Goal: Find specific page/section: Find specific page/section

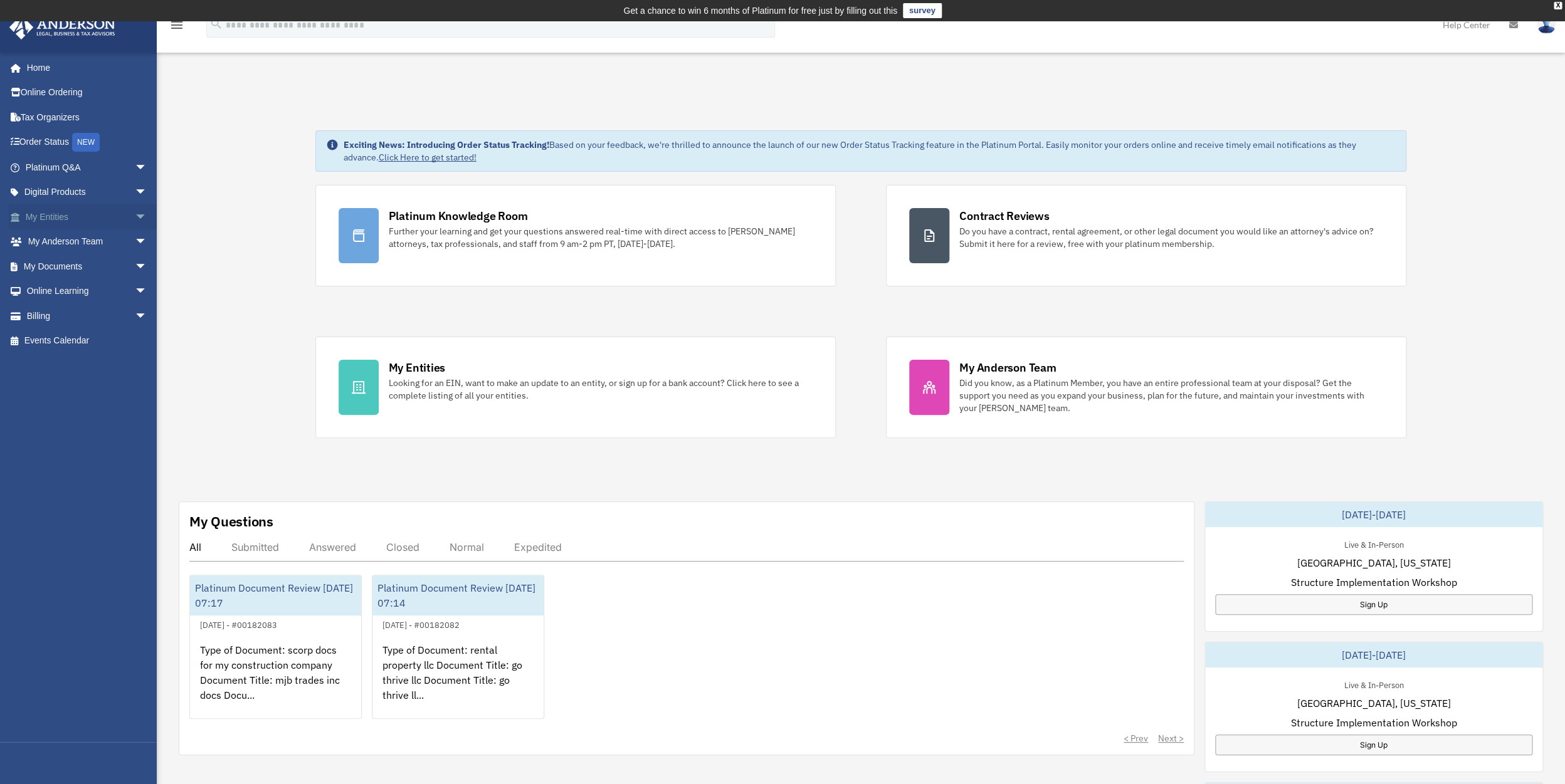
click at [54, 219] on link "My Entities arrow_drop_down" at bounding box center [87, 217] width 158 height 25
click at [135, 215] on span "arrow_drop_down" at bounding box center [147, 217] width 25 height 26
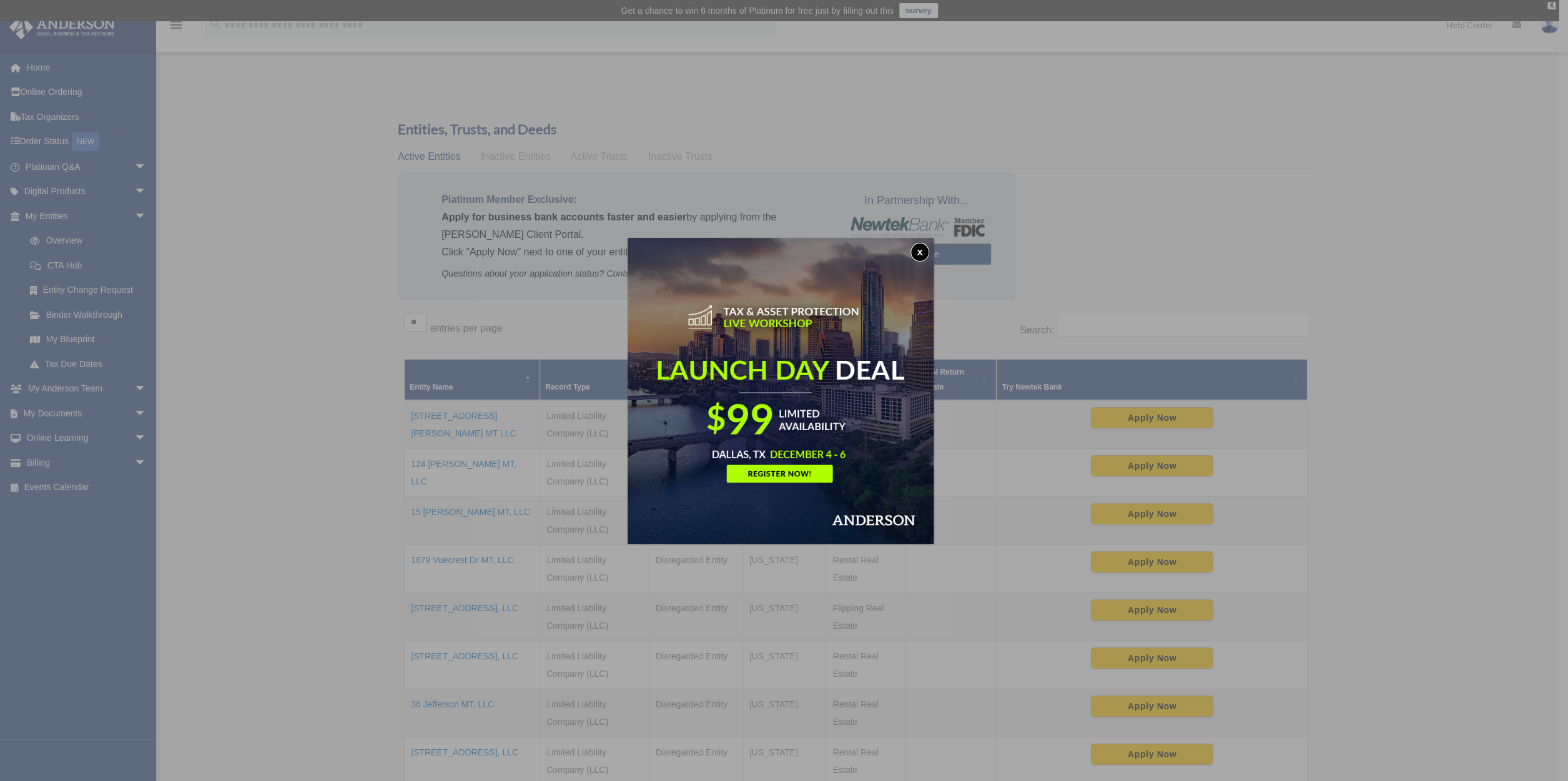
click at [922, 248] on button "x" at bounding box center [920, 252] width 19 height 19
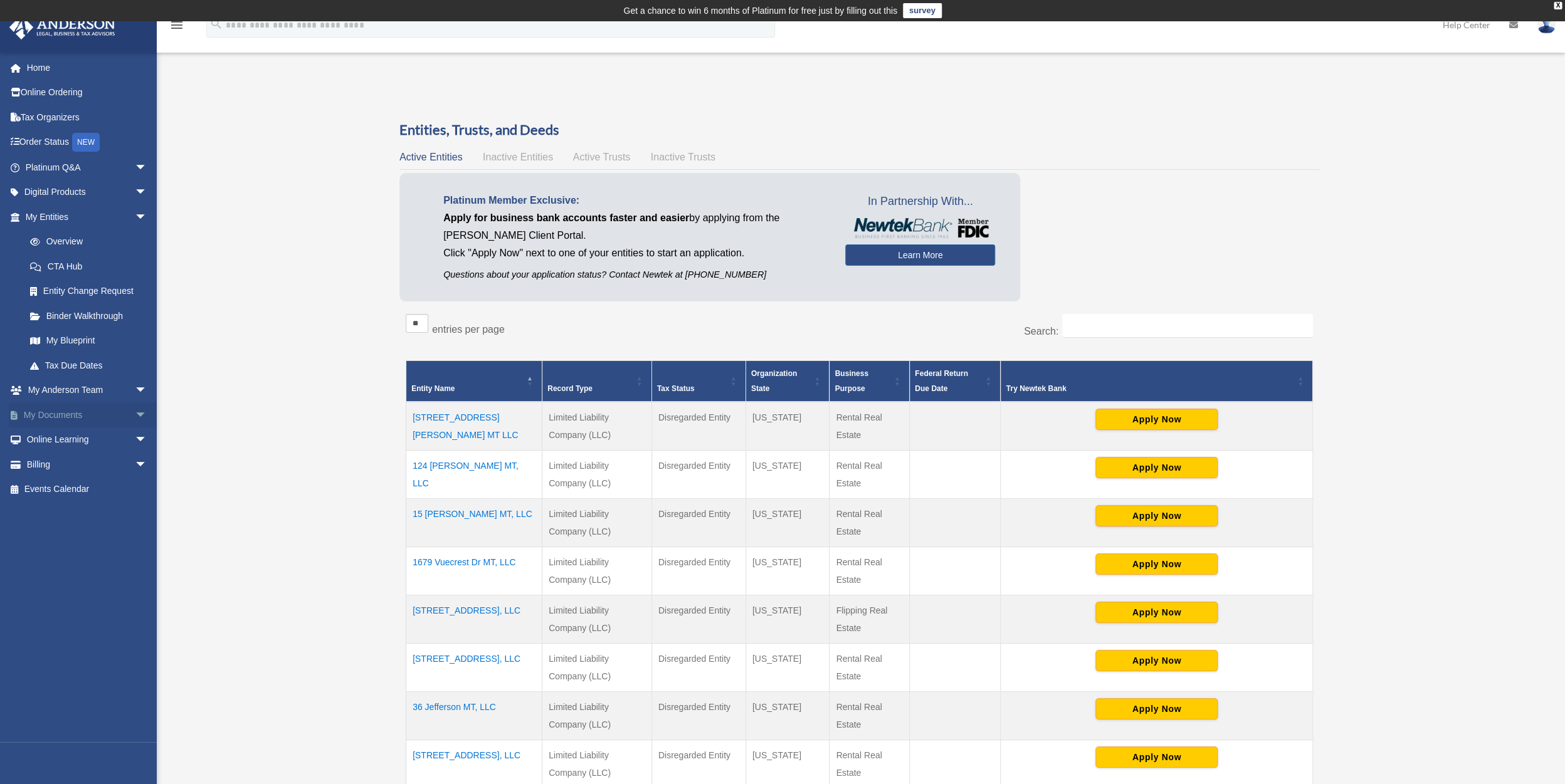
click at [135, 414] on span "arrow_drop_down" at bounding box center [147, 415] width 25 height 26
click at [135, 390] on span "arrow_drop_down" at bounding box center [147, 391] width 25 height 26
click at [98, 410] on link "My Anderson Team" at bounding box center [92, 415] width 148 height 25
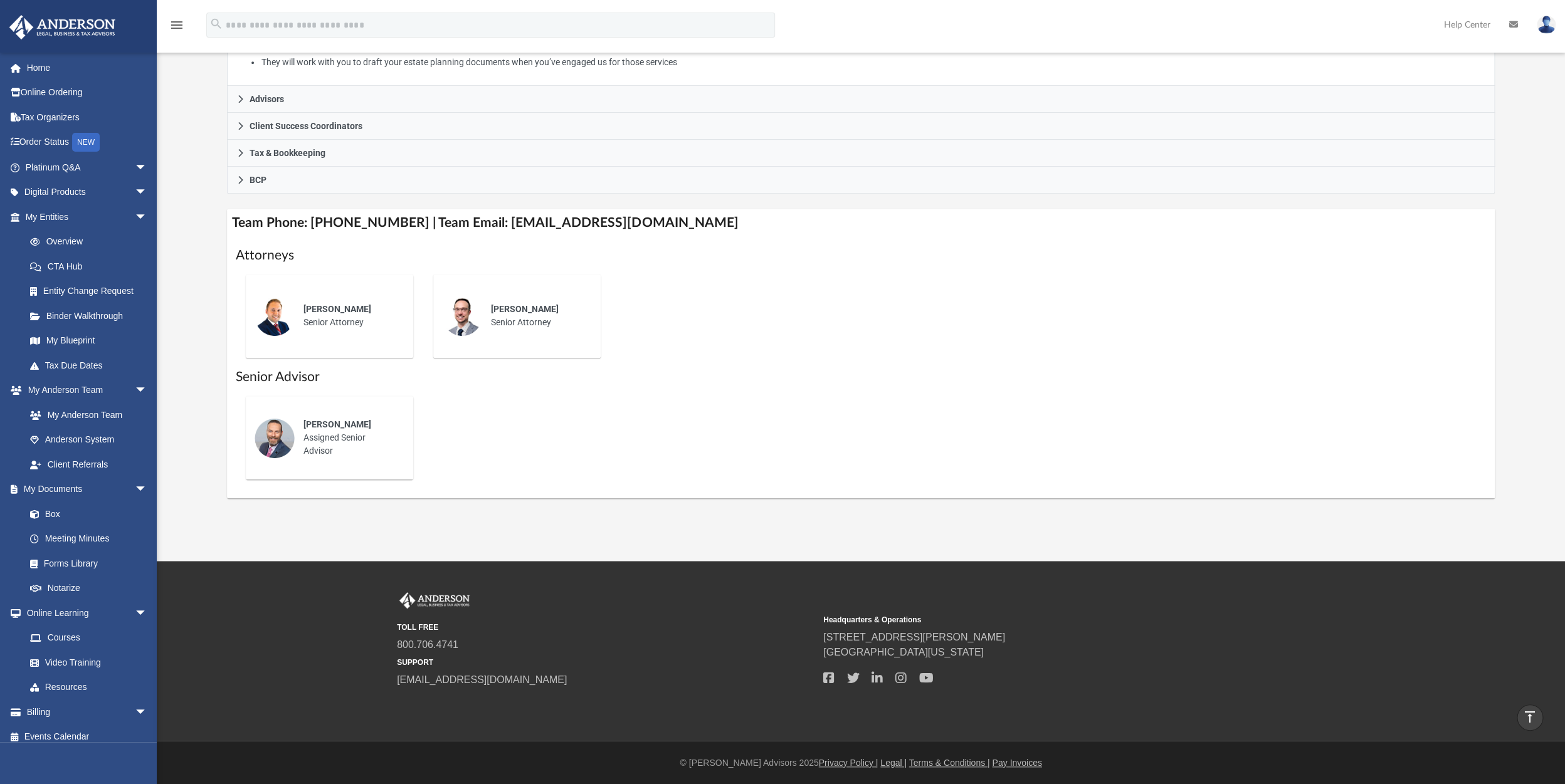
scroll to position [119, 0]
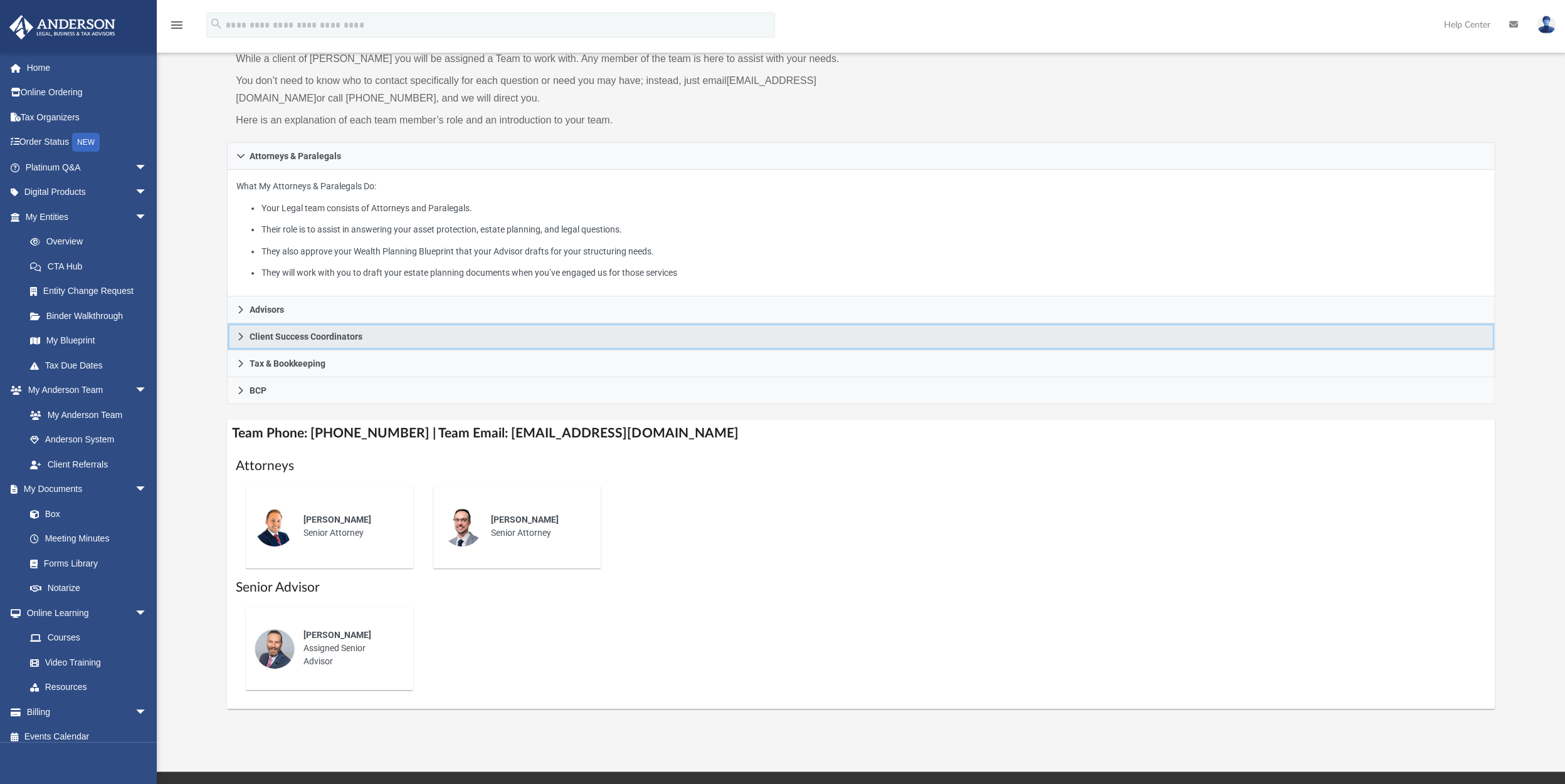
click at [257, 339] on span "Client Success Coordinators" at bounding box center [306, 336] width 113 height 9
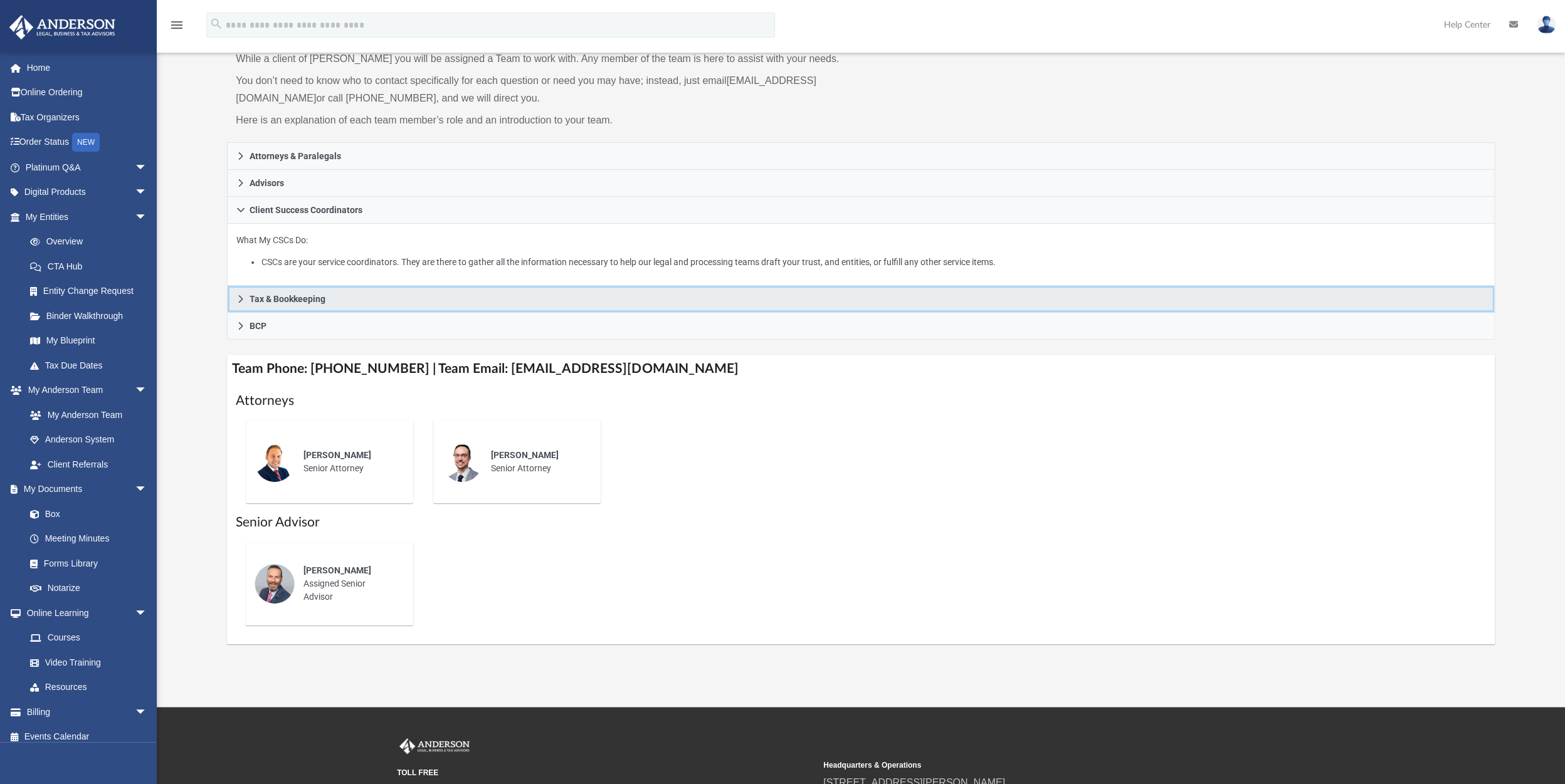
click at [237, 297] on icon at bounding box center [240, 299] width 9 height 9
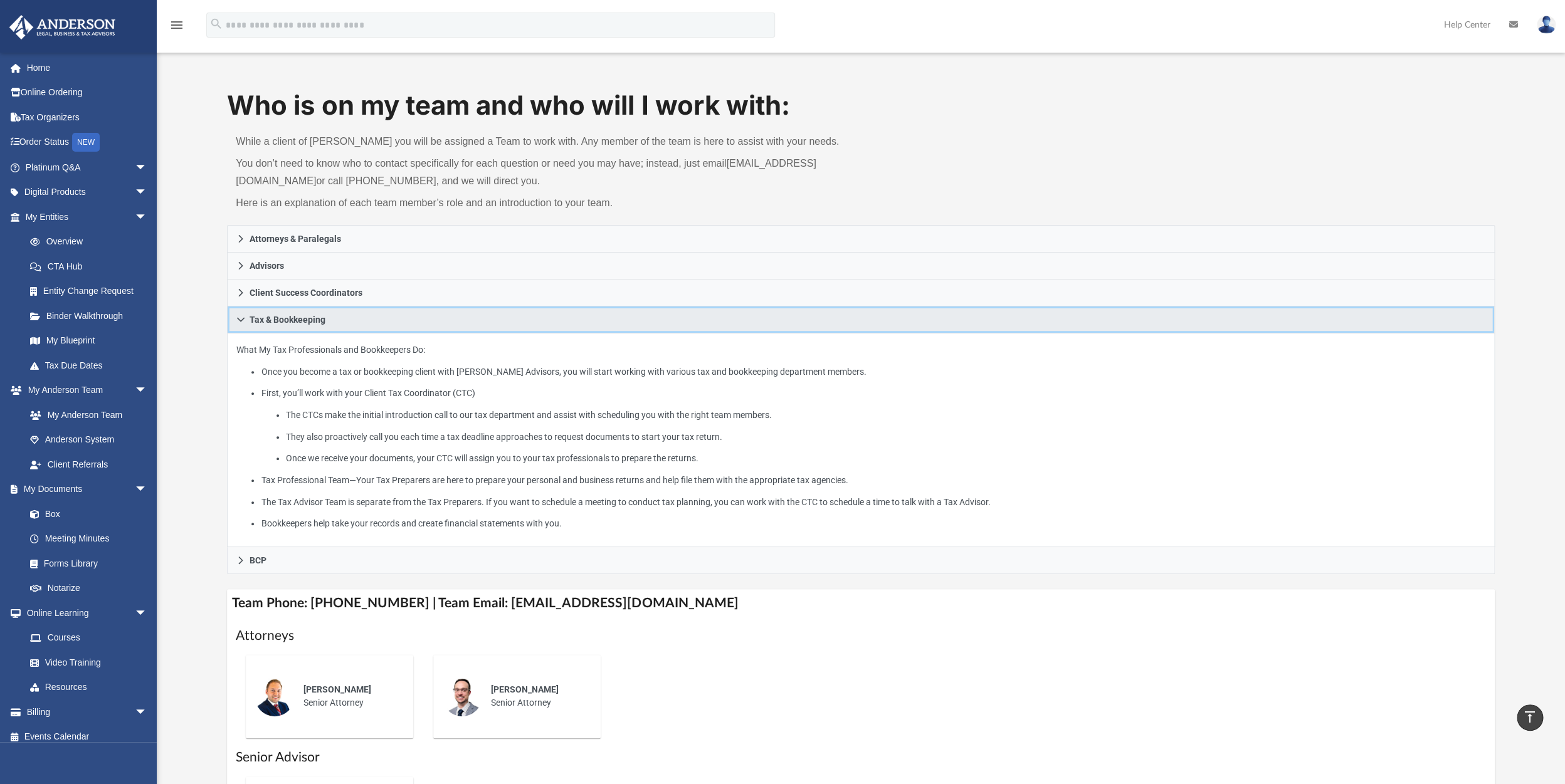
scroll to position [0, 0]
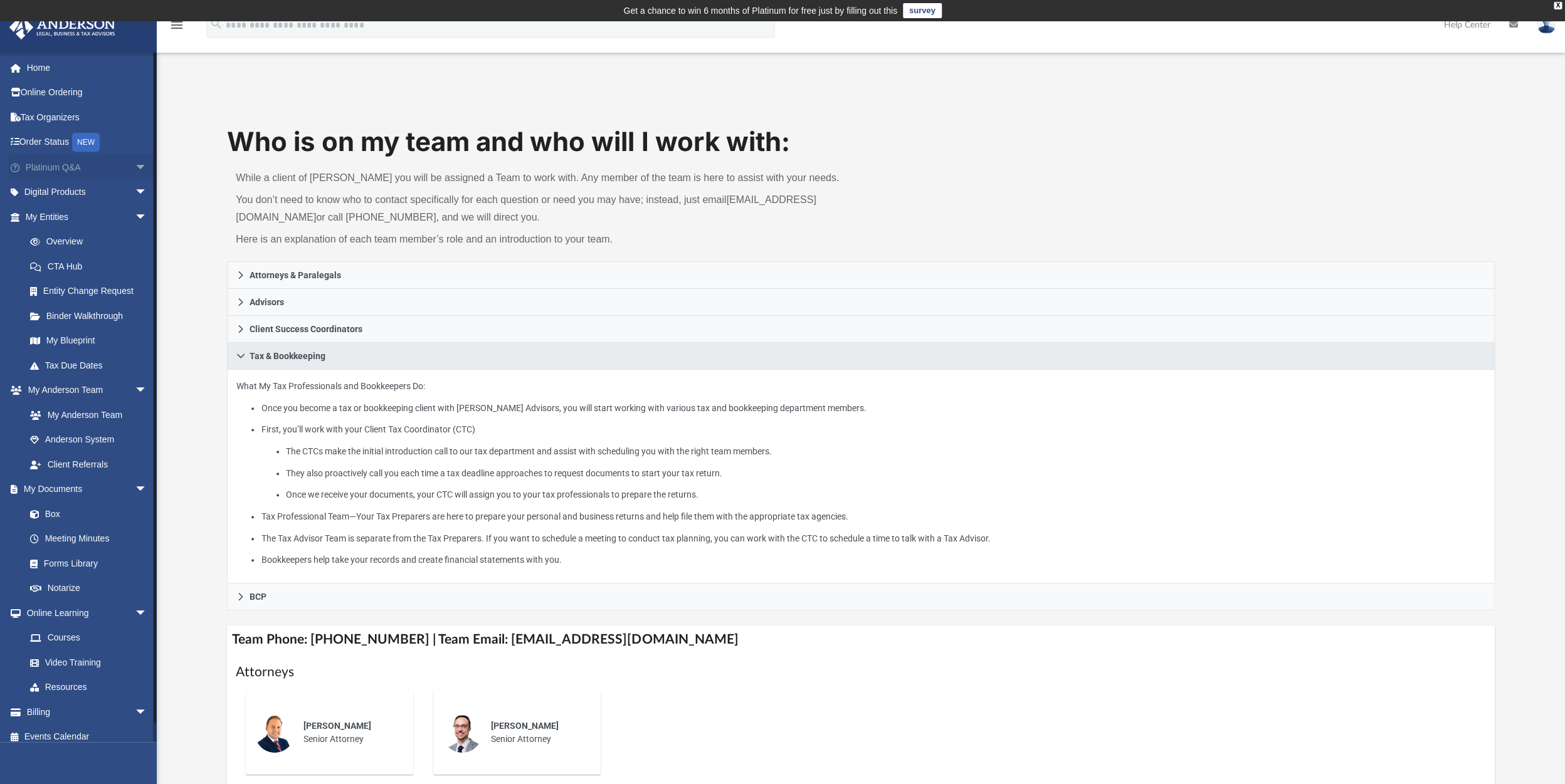
click at [135, 163] on span "arrow_drop_down" at bounding box center [147, 167] width 25 height 26
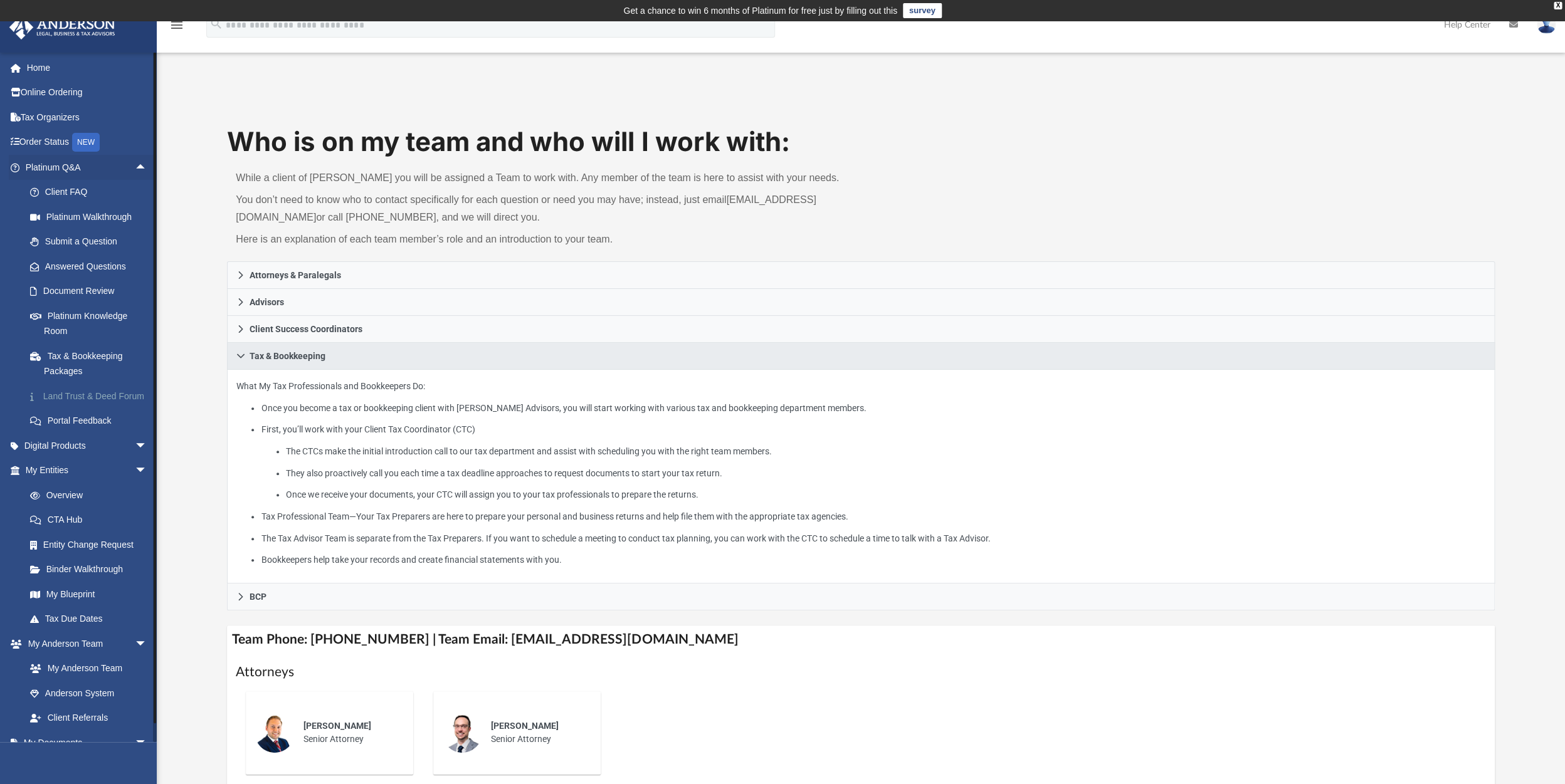
scroll to position [173, 0]
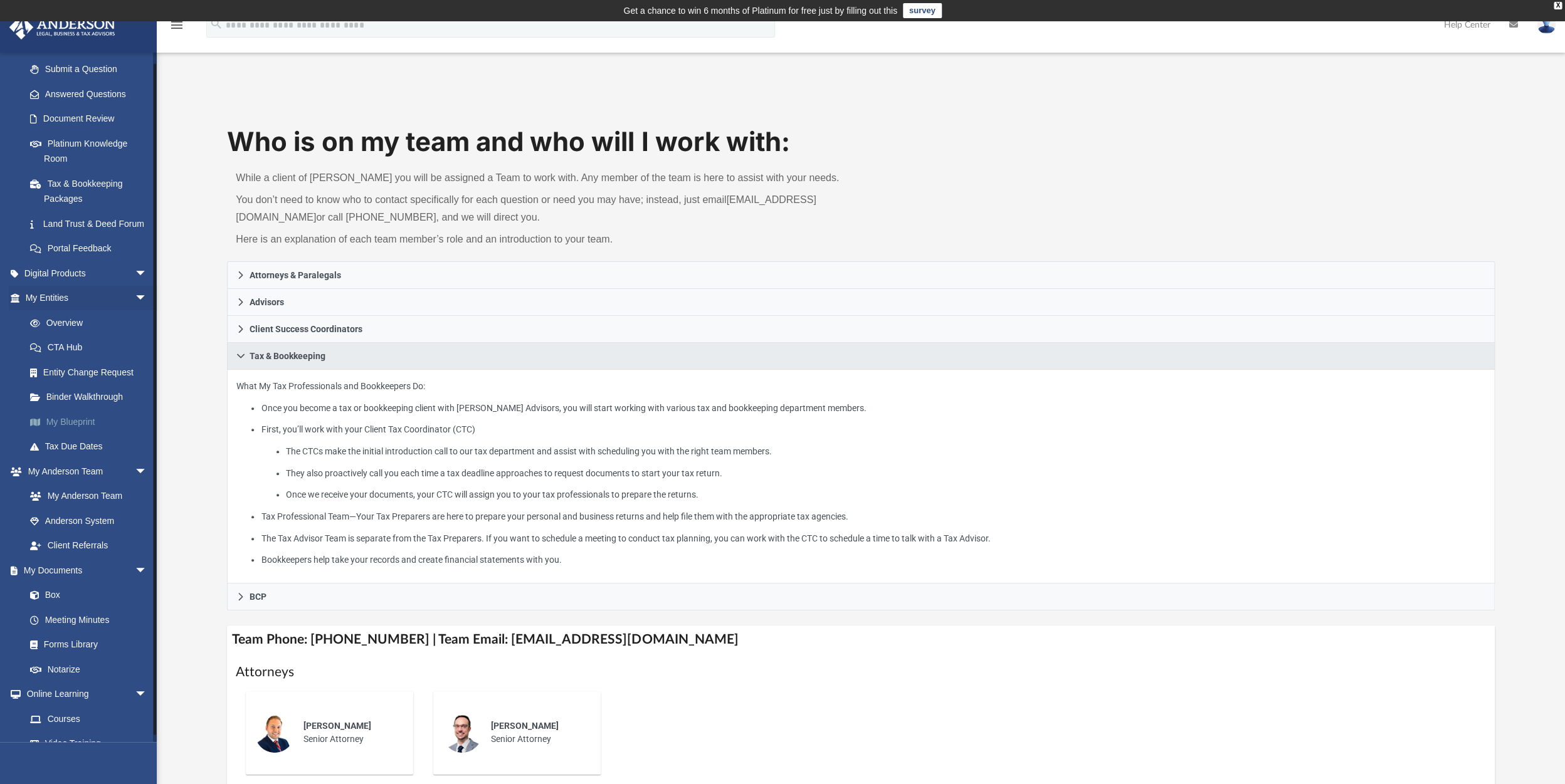
click at [74, 435] on link "My Blueprint" at bounding box center [92, 422] width 148 height 25
